Goal: Transaction & Acquisition: Obtain resource

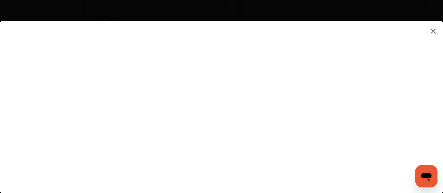
scroll to position [280, 0]
click at [391, 95] on flutter-view at bounding box center [221, 100] width 443 height 158
click at [395, 40] on flutter-view at bounding box center [221, 100] width 443 height 158
click at [131, 107] on flutter-view at bounding box center [221, 100] width 443 height 158
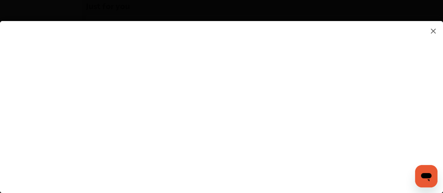
scroll to position [525, 0]
click at [108, 128] on flutter-view at bounding box center [221, 100] width 443 height 158
click at [316, 129] on flutter-view at bounding box center [221, 100] width 443 height 158
click at [392, 131] on flutter-view at bounding box center [221, 100] width 443 height 158
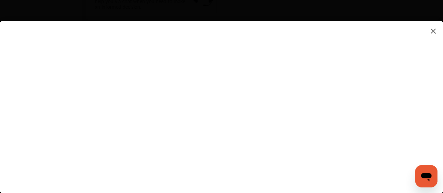
click at [292, 158] on flutter-view at bounding box center [221, 100] width 443 height 158
type textarea "**********"
click at [351, 143] on flutter-view "**********" at bounding box center [221, 100] width 443 height 158
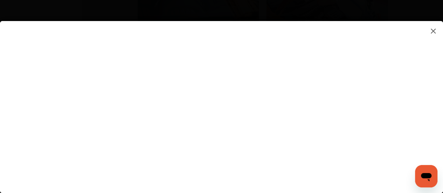
click at [390, 113] on flutter-view at bounding box center [221, 100] width 443 height 158
click at [258, 47] on flutter-view at bounding box center [221, 100] width 443 height 158
type input "*********"
click at [255, 86] on flutter-view "*********" at bounding box center [221, 100] width 443 height 158
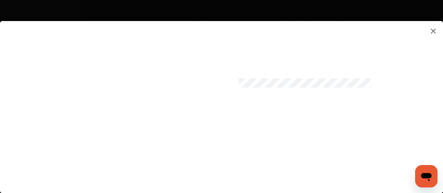
click at [258, 121] on flutter-view at bounding box center [221, 100] width 443 height 158
click at [391, 82] on flutter-view at bounding box center [221, 100] width 443 height 158
click at [391, 120] on flutter-view at bounding box center [221, 100] width 443 height 158
click at [235, 157] on flutter-view at bounding box center [221, 100] width 443 height 158
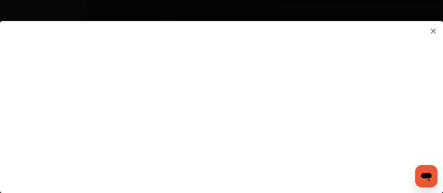
scroll to position [1123, 0]
click at [310, 153] on flutter-view at bounding box center [221, 100] width 443 height 158
click at [280, 109] on flutter-view at bounding box center [221, 100] width 443 height 158
click at [394, 45] on flutter-view at bounding box center [221, 100] width 443 height 158
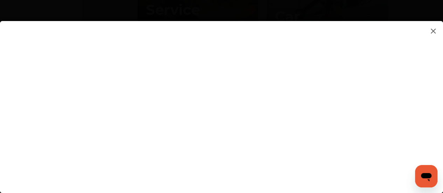
click at [267, 122] on flutter-view at bounding box center [221, 100] width 443 height 158
type input "**********"
click at [318, 154] on flutter-view "**********" at bounding box center [221, 100] width 443 height 158
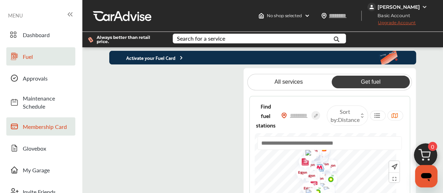
click at [39, 128] on span "Membership Card" at bounding box center [47, 127] width 49 height 8
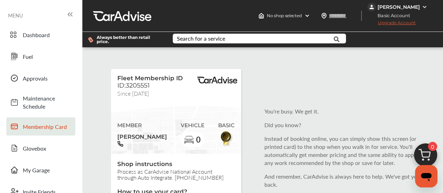
click at [397, 6] on div "[PERSON_NAME]" at bounding box center [398, 7] width 42 height 6
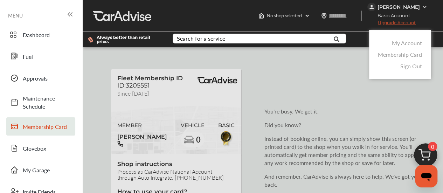
click at [404, 44] on link "My Account" at bounding box center [407, 43] width 30 height 8
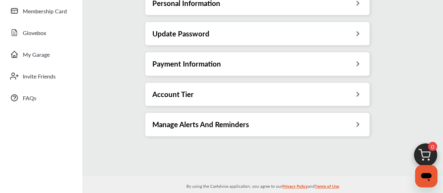
scroll to position [140, 0]
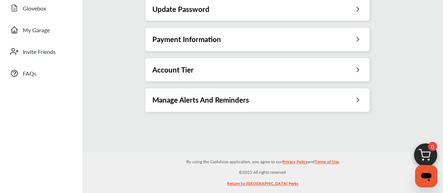
click at [350, 68] on div "Account Tier" at bounding box center [257, 69] width 210 height 9
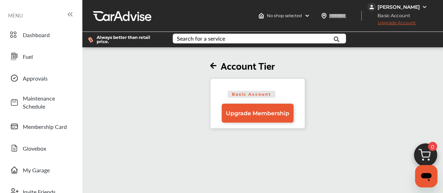
click at [401, 7] on div "[PERSON_NAME]" at bounding box center [398, 7] width 42 height 6
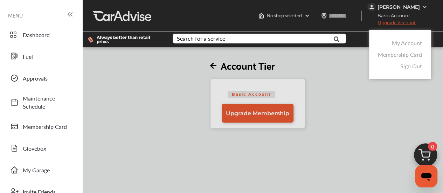
click at [407, 44] on link "My Account" at bounding box center [407, 43] width 30 height 8
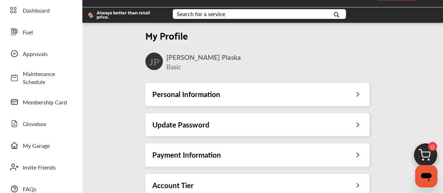
scroll to position [35, 0]
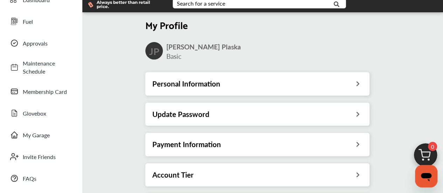
click at [318, 84] on div "Personal Information" at bounding box center [257, 83] width 210 height 9
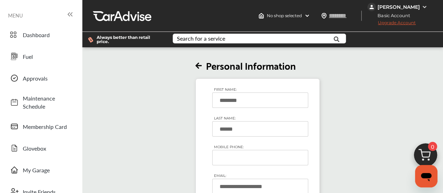
click at [400, 7] on div "[PERSON_NAME]" at bounding box center [398, 7] width 42 height 6
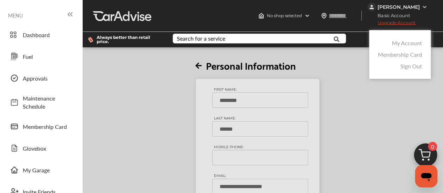
click at [403, 54] on link "Membership Card" at bounding box center [400, 54] width 44 height 8
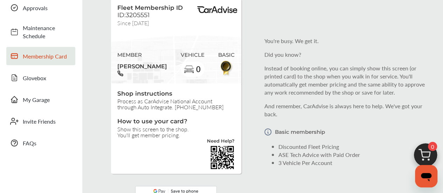
scroll to position [105, 0]
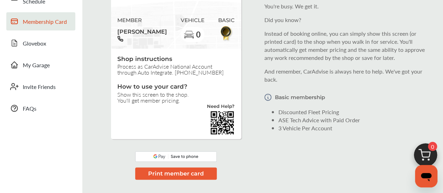
click at [186, 175] on button "Print member card" at bounding box center [176, 173] width 82 height 12
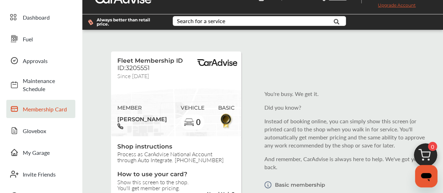
scroll to position [0, 0]
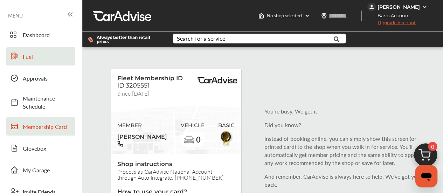
click at [23, 55] on span "Fuel" at bounding box center [47, 57] width 49 height 8
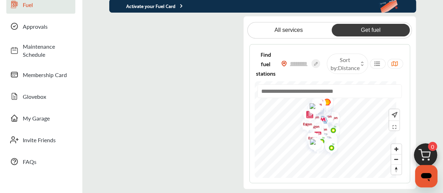
scroll to position [70, 0]
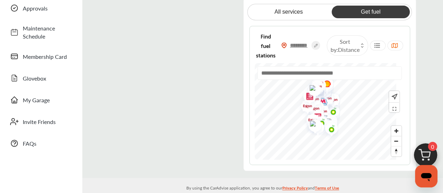
click at [311, 44] on input "text" at bounding box center [299, 45] width 25 height 7
type input "*****"
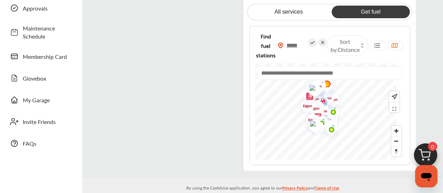
scroll to position [0, 0]
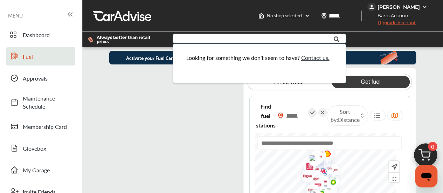
click at [433, 106] on div "Activate your Fuel Card All services Get fuel Find fuel stations ***** Sort by …" at bounding box center [262, 146] width 361 height 190
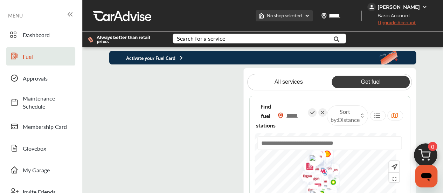
click at [310, 15] on img at bounding box center [307, 16] width 6 height 6
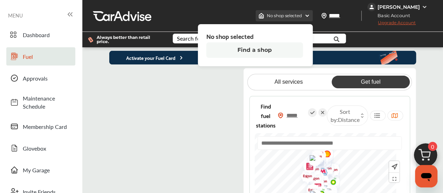
click at [310, 15] on img at bounding box center [307, 16] width 6 height 6
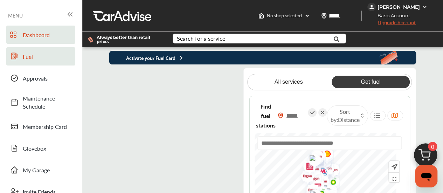
click at [36, 34] on span "Dashboard" at bounding box center [47, 35] width 49 height 8
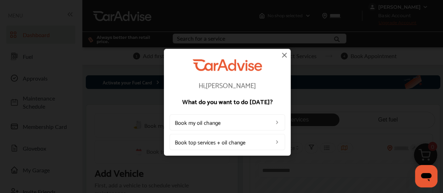
click at [284, 54] on img at bounding box center [284, 55] width 8 height 8
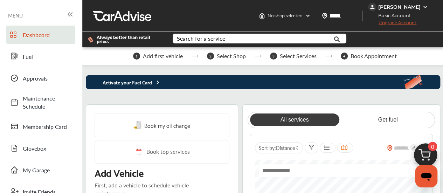
click at [157, 83] on icon at bounding box center [158, 82] width 6 height 6
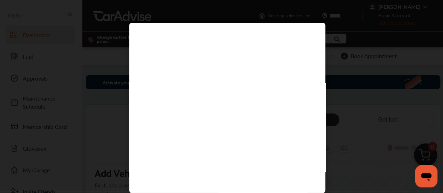
scroll to position [35, 0]
click at [106, 116] on div at bounding box center [227, 102] width 454 height 204
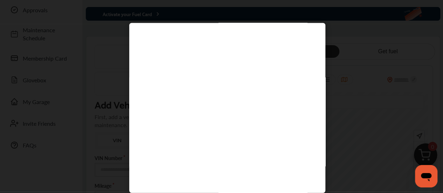
scroll to position [70, 0]
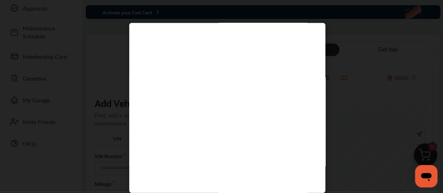
click at [345, 29] on div at bounding box center [227, 102] width 454 height 204
drag, startPoint x: 37, startPoint y: 110, endPoint x: 43, endPoint y: 112, distance: 6.9
click at [39, 110] on div at bounding box center [227, 102] width 454 height 204
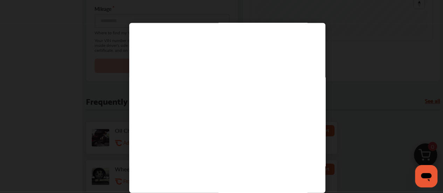
scroll to position [75, 0]
drag, startPoint x: 359, startPoint y: 102, endPoint x: 367, endPoint y: 111, distance: 11.7
click at [367, 111] on div at bounding box center [227, 102] width 454 height 204
